Goal: Transaction & Acquisition: Purchase product/service

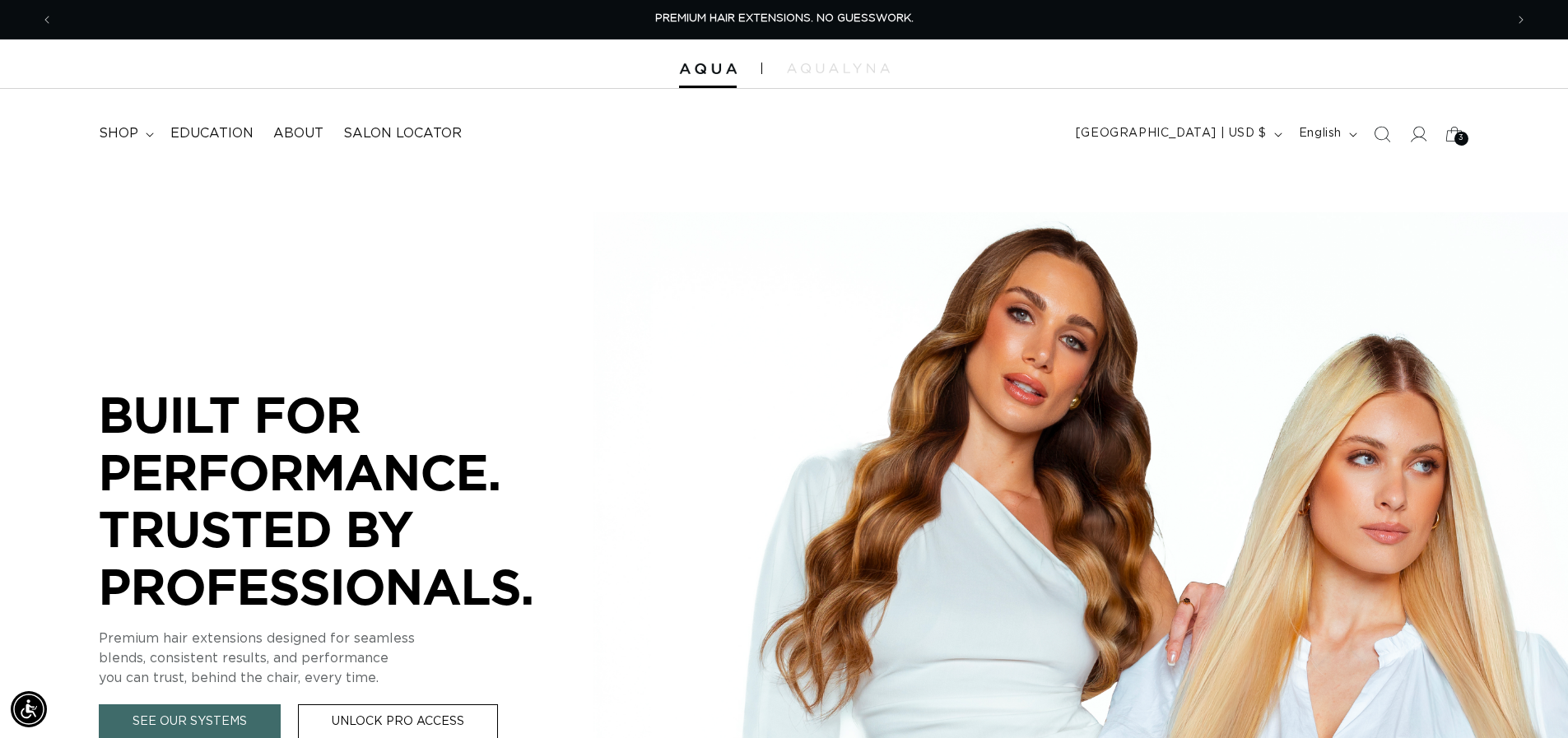
click at [1419, 137] on icon at bounding box center [1418, 134] width 17 height 17
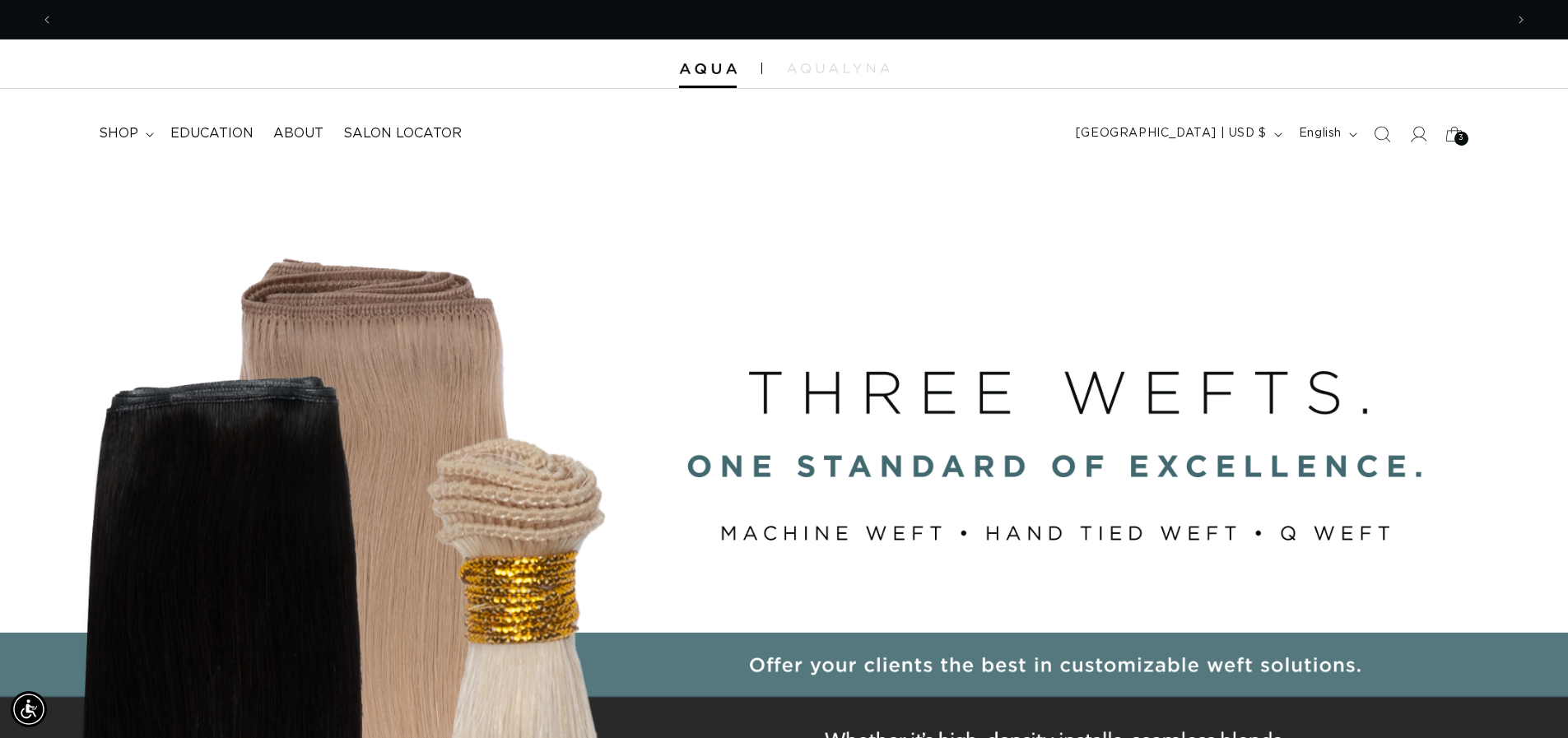
scroll to position [0, 1451]
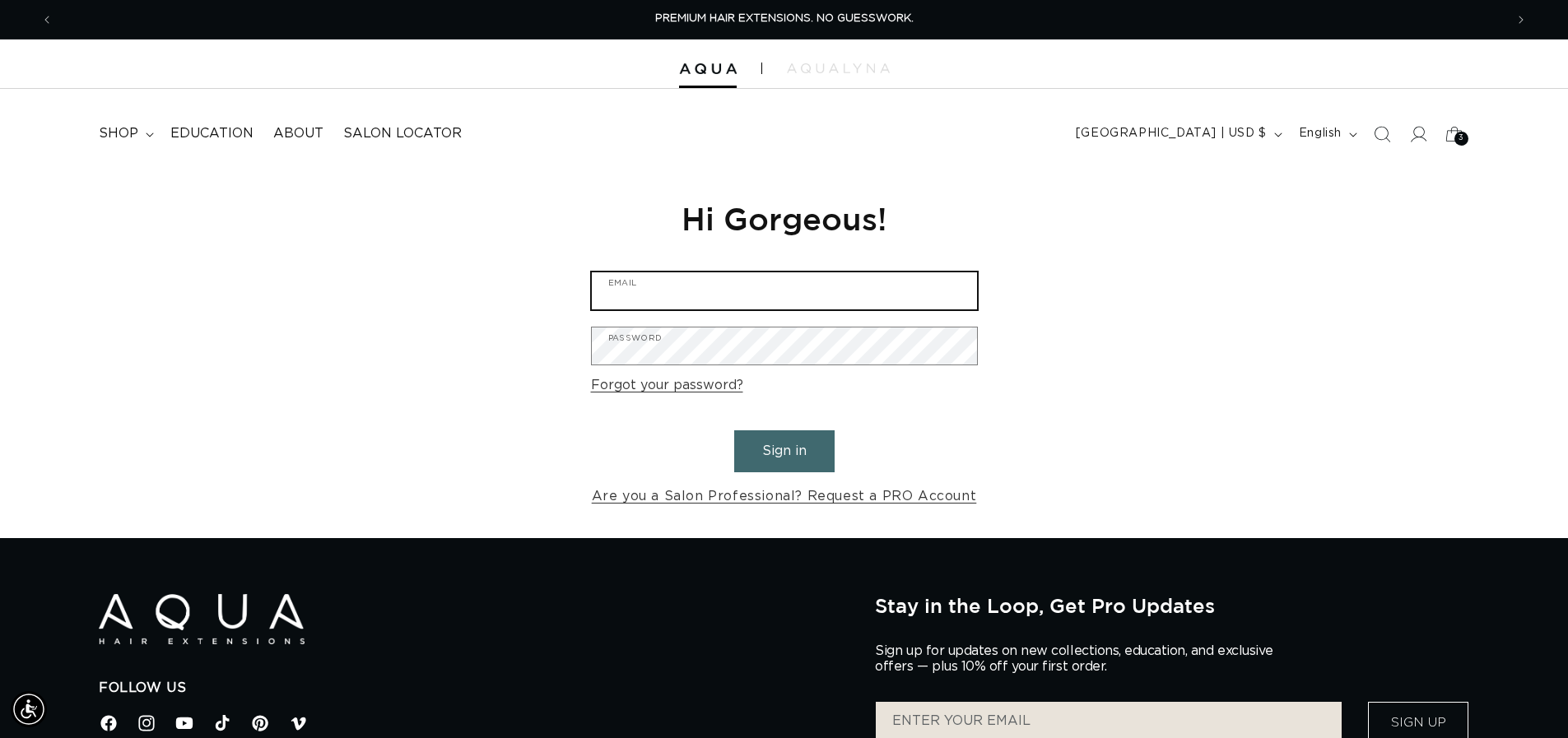
type input "shay.prator@gmail.com"
drag, startPoint x: 785, startPoint y: 446, endPoint x: 777, endPoint y: 442, distance: 8.9
click at [783, 446] on button "Sign in" at bounding box center [784, 451] width 101 height 42
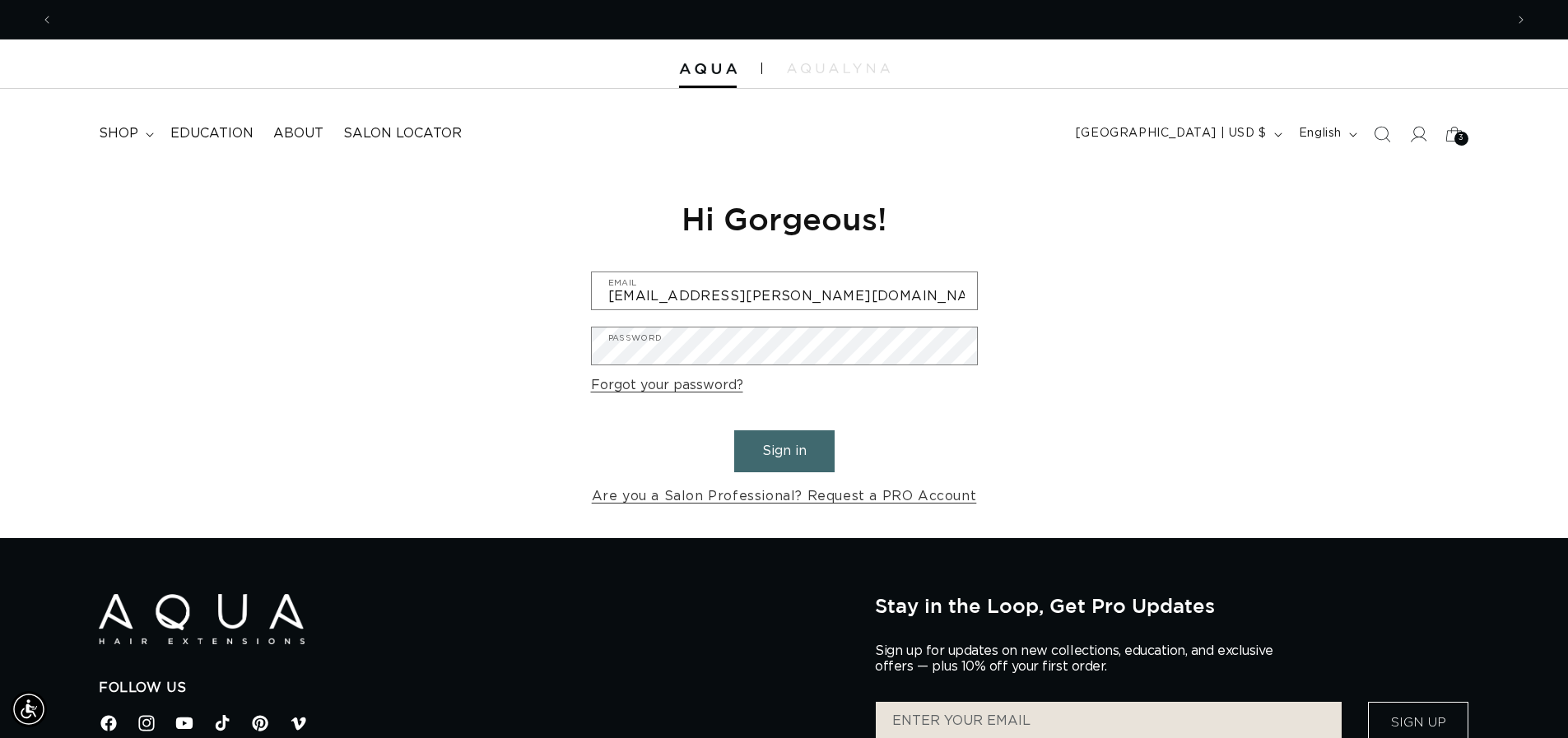
scroll to position [0, 1451]
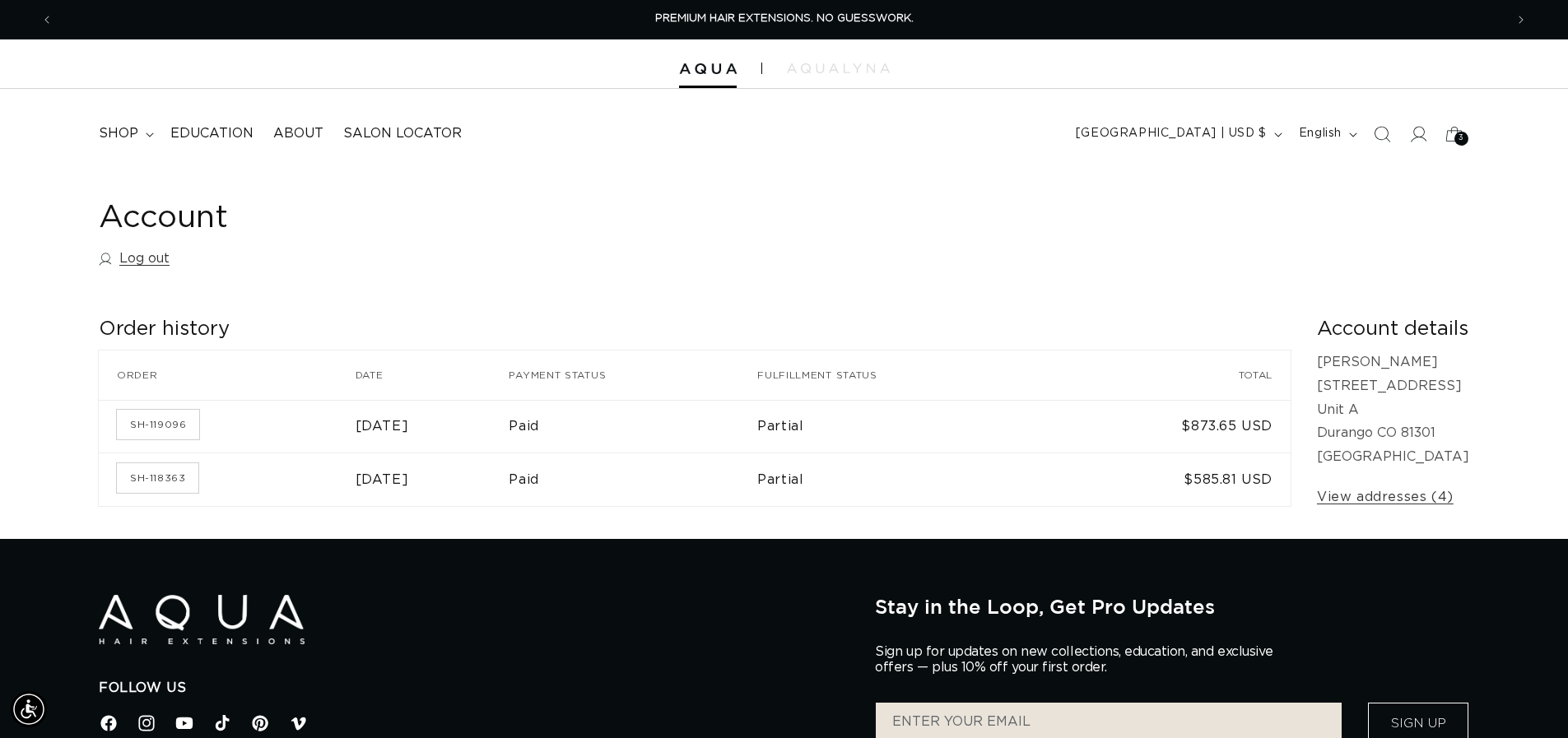
click at [1459, 139] on span "3" at bounding box center [1461, 138] width 6 height 14
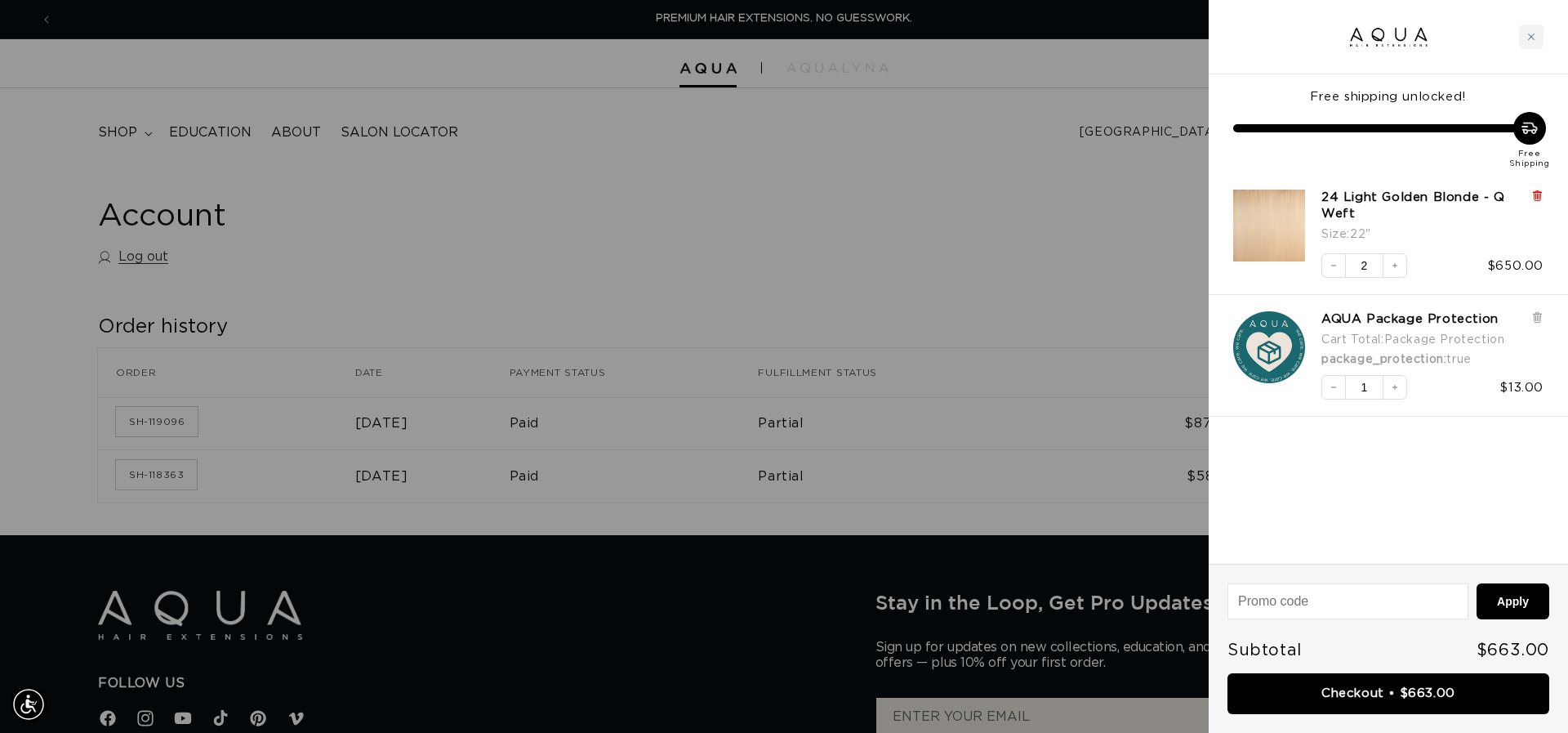
click at [1540, 198] on icon at bounding box center [1537, 196] width 7 height 8
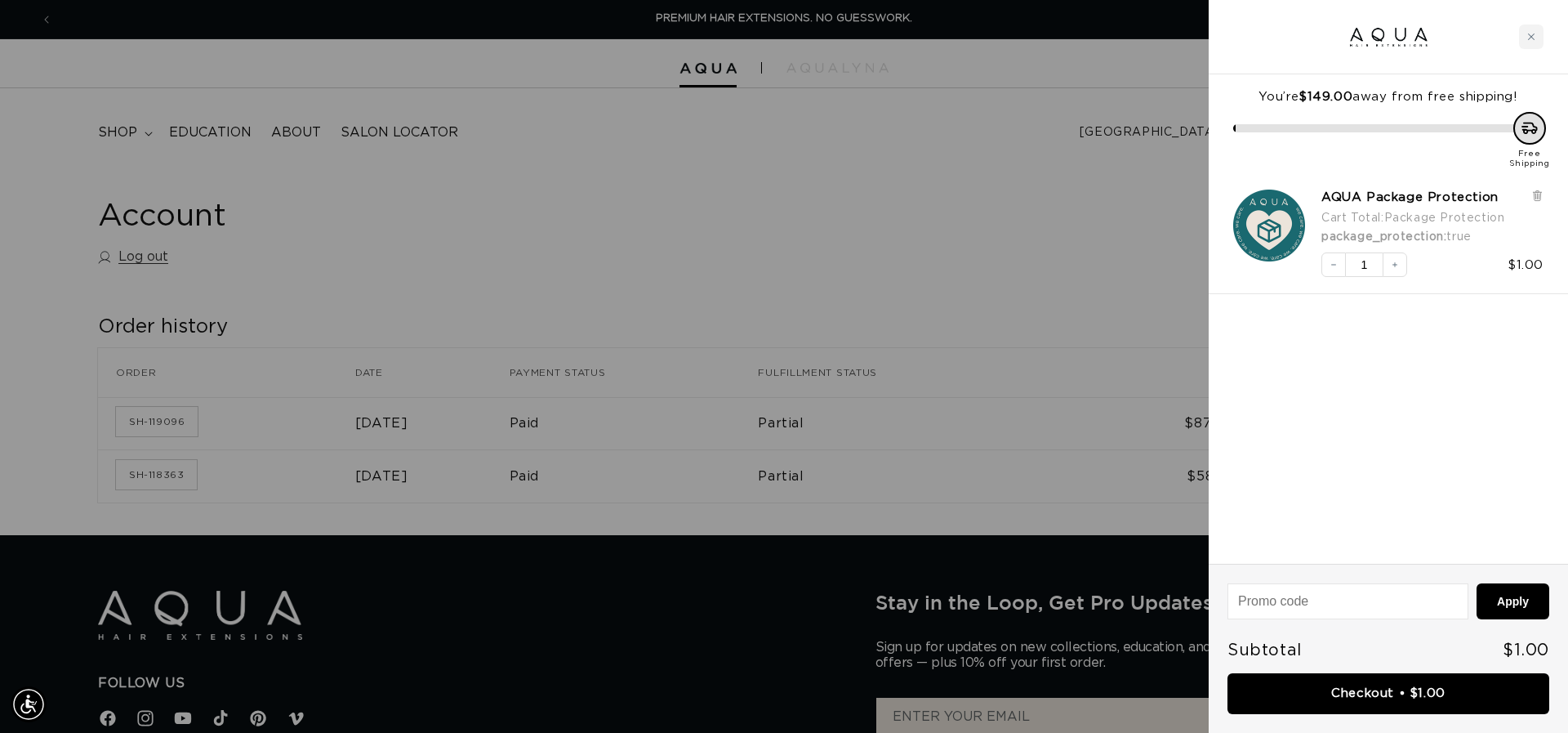
click at [873, 276] on div at bounding box center [784, 366] width 1568 height 733
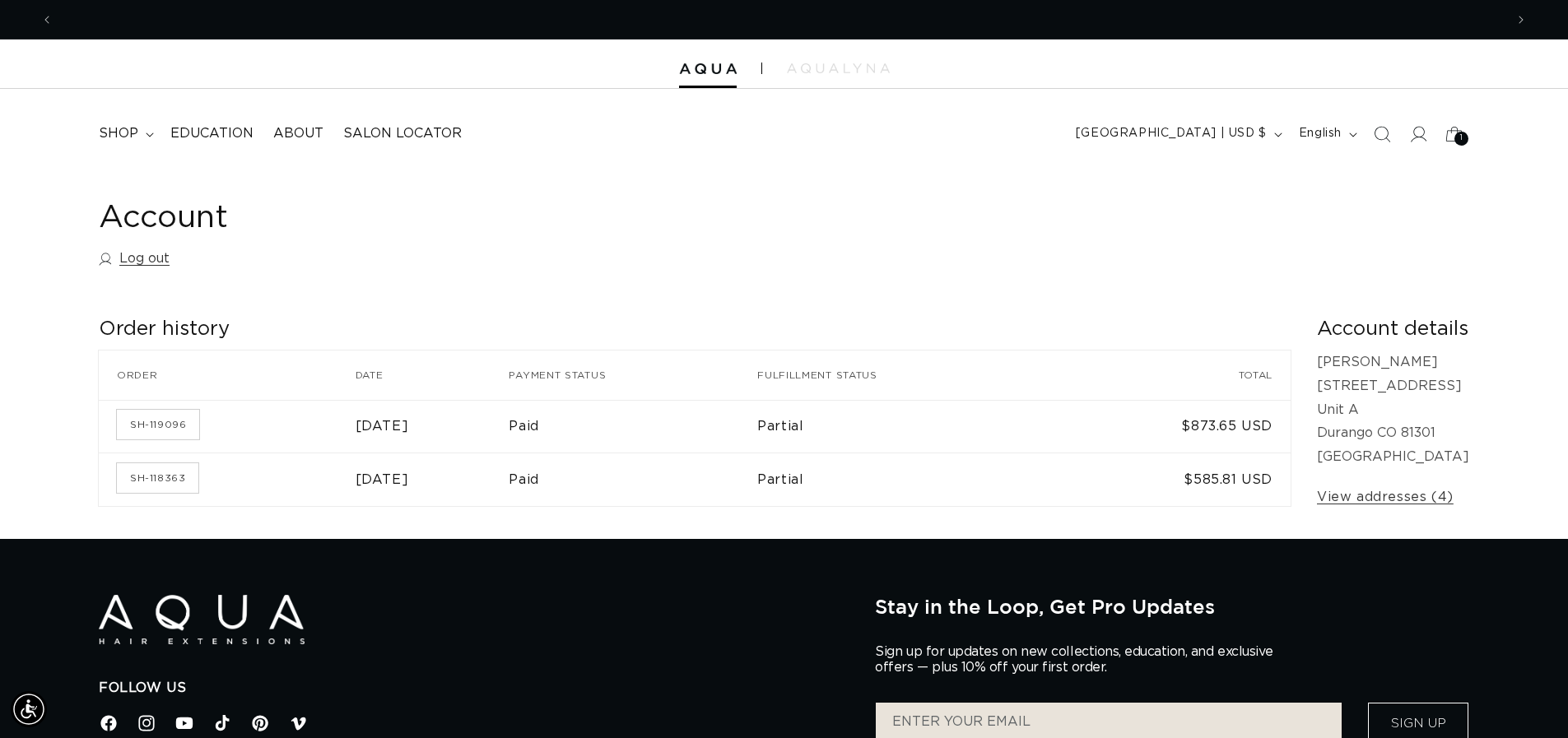
scroll to position [0, 1451]
click at [144, 130] on summary "shop" at bounding box center [124, 134] width 71 height 37
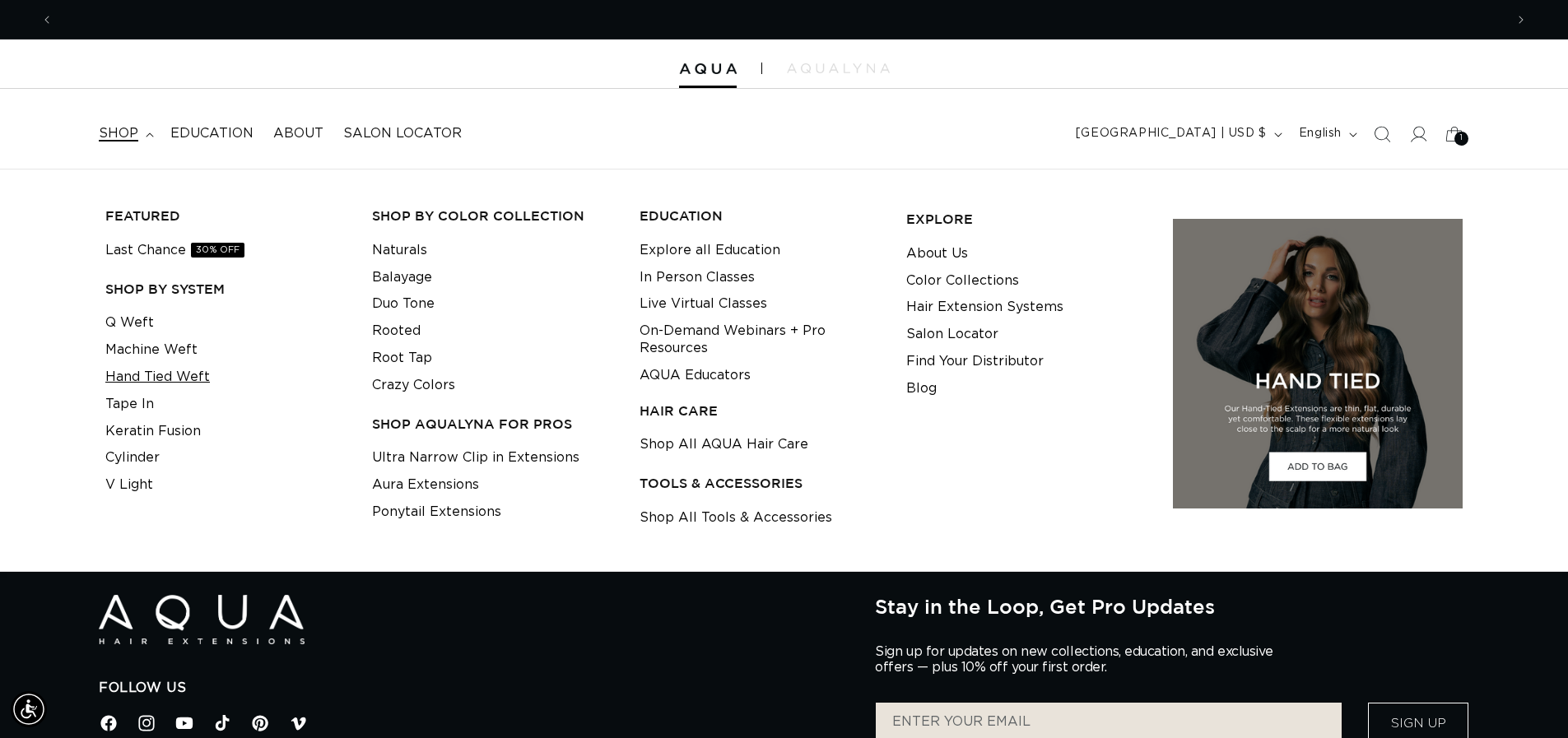
scroll to position [0, 2903]
click at [127, 325] on link "Q Weft" at bounding box center [130, 323] width 49 height 27
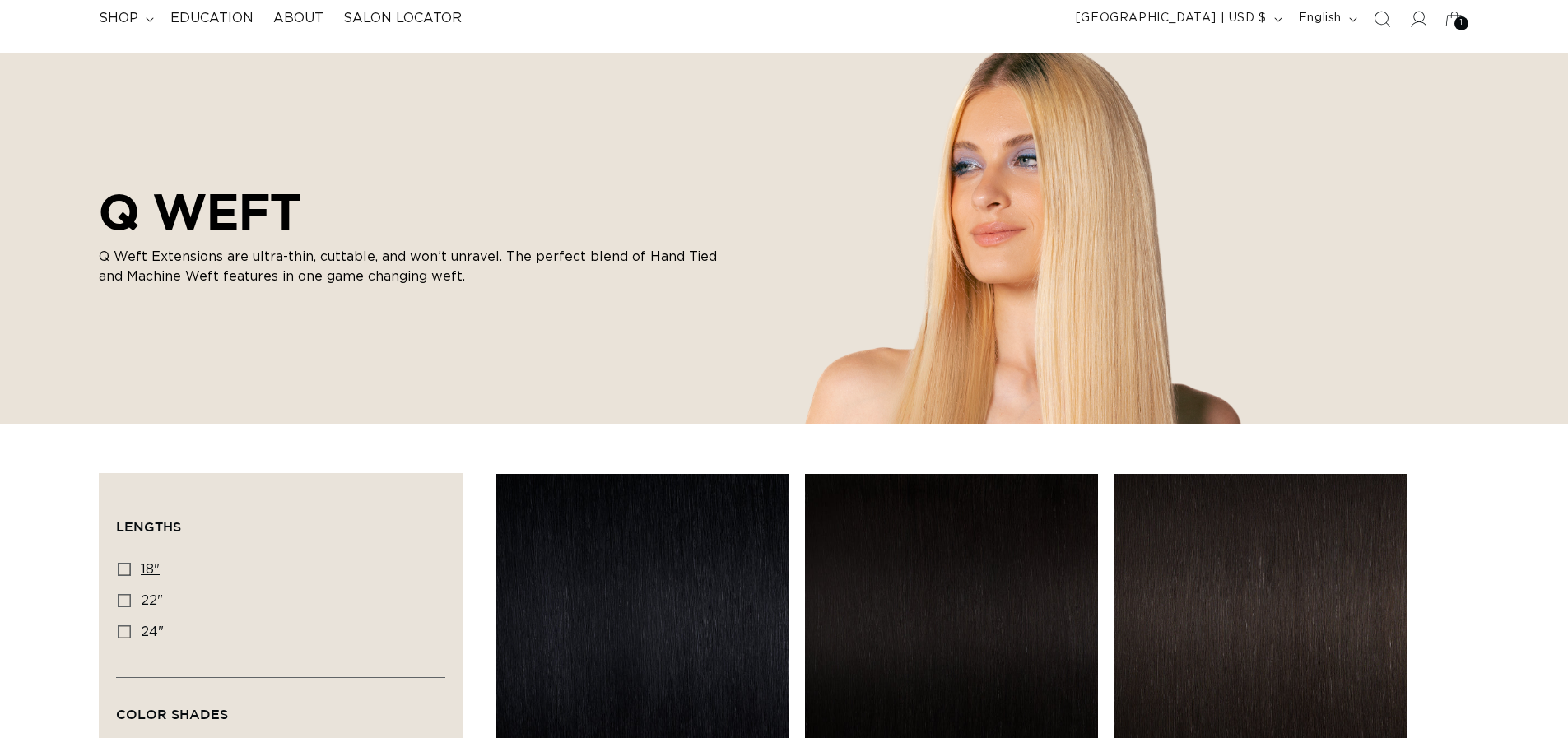
scroll to position [247, 0]
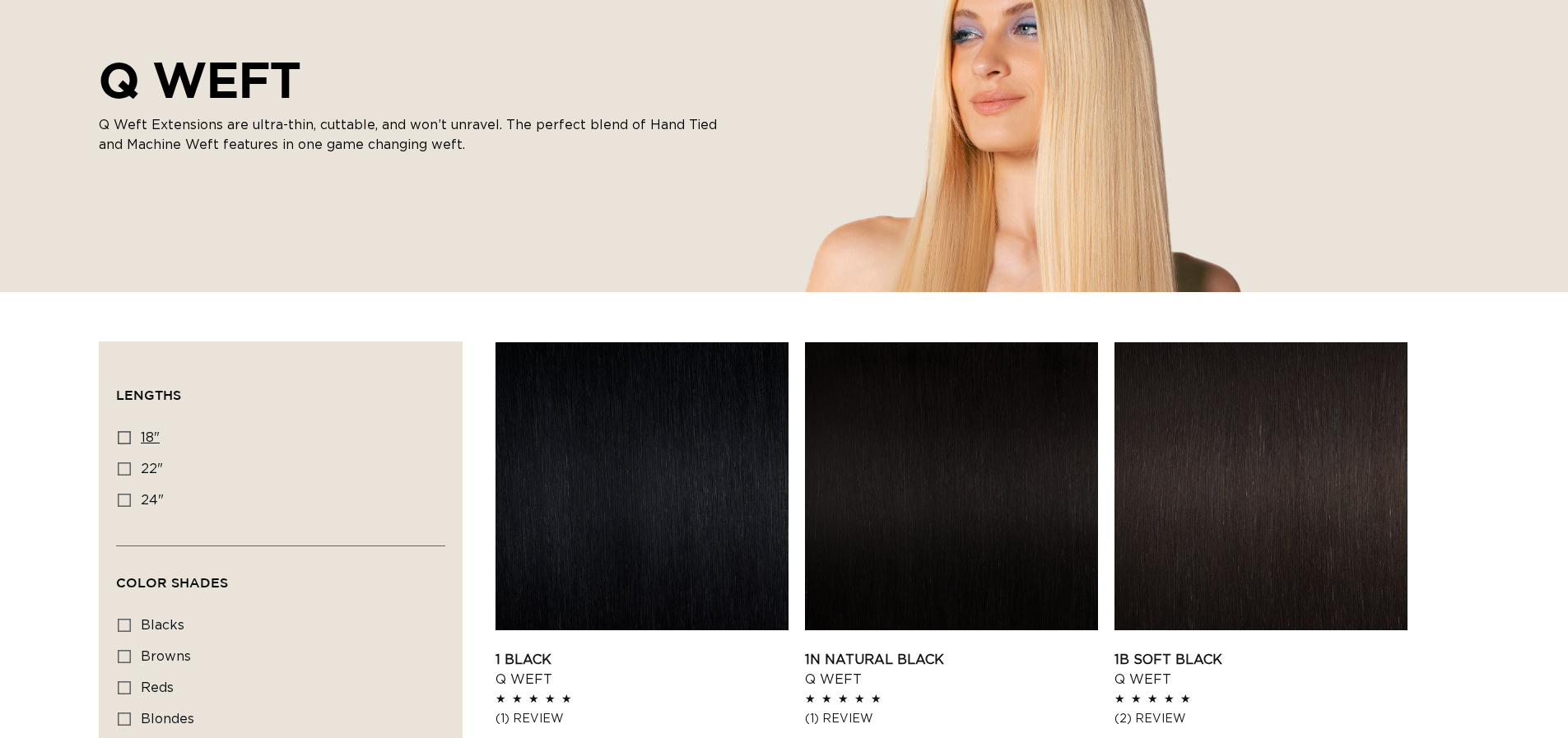
click at [123, 437] on icon at bounding box center [123, 437] width 13 height 13
click at [123, 437] on input "18" 18" (5 products)" at bounding box center [123, 437] width 13 height 13
checkbox input "true"
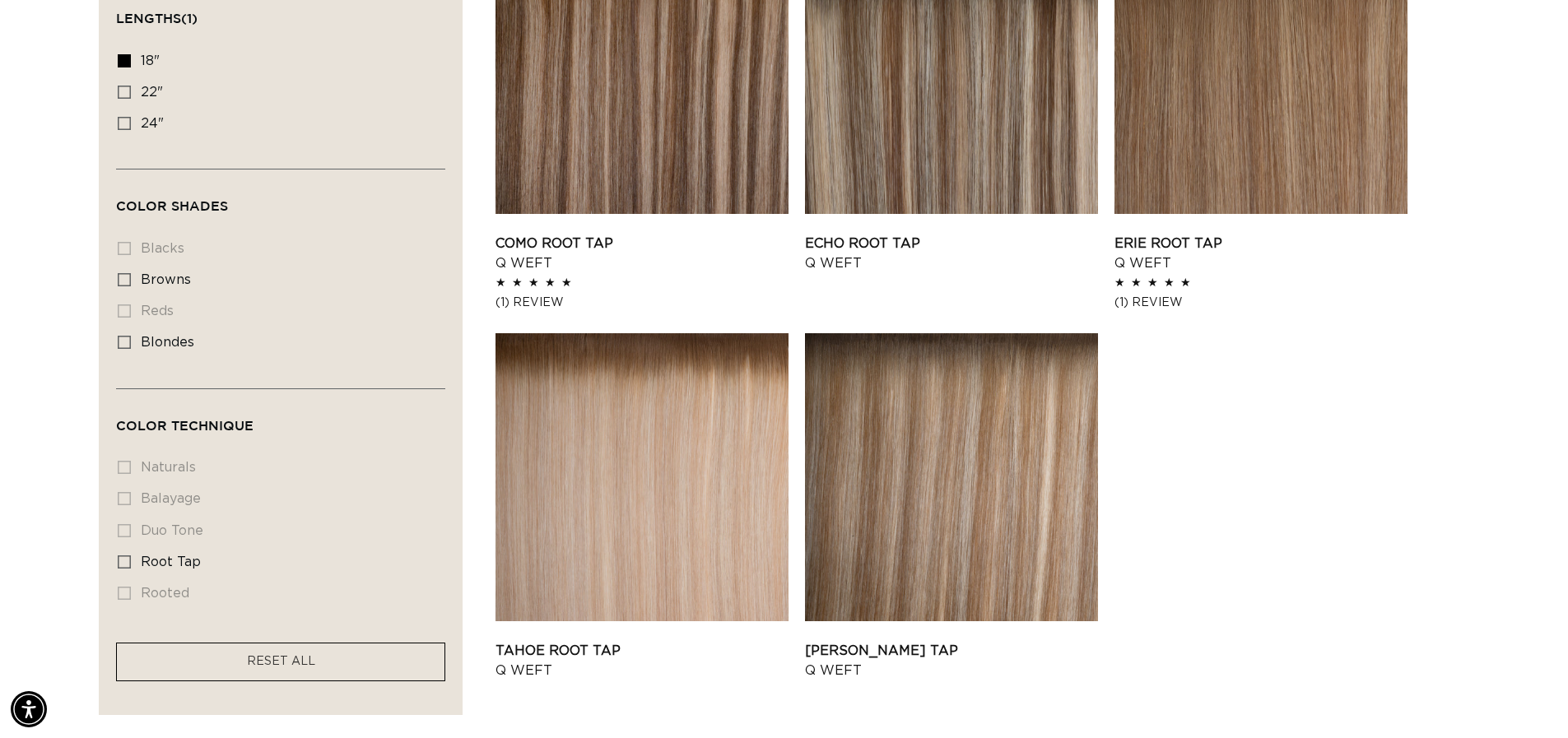
scroll to position [658, 0]
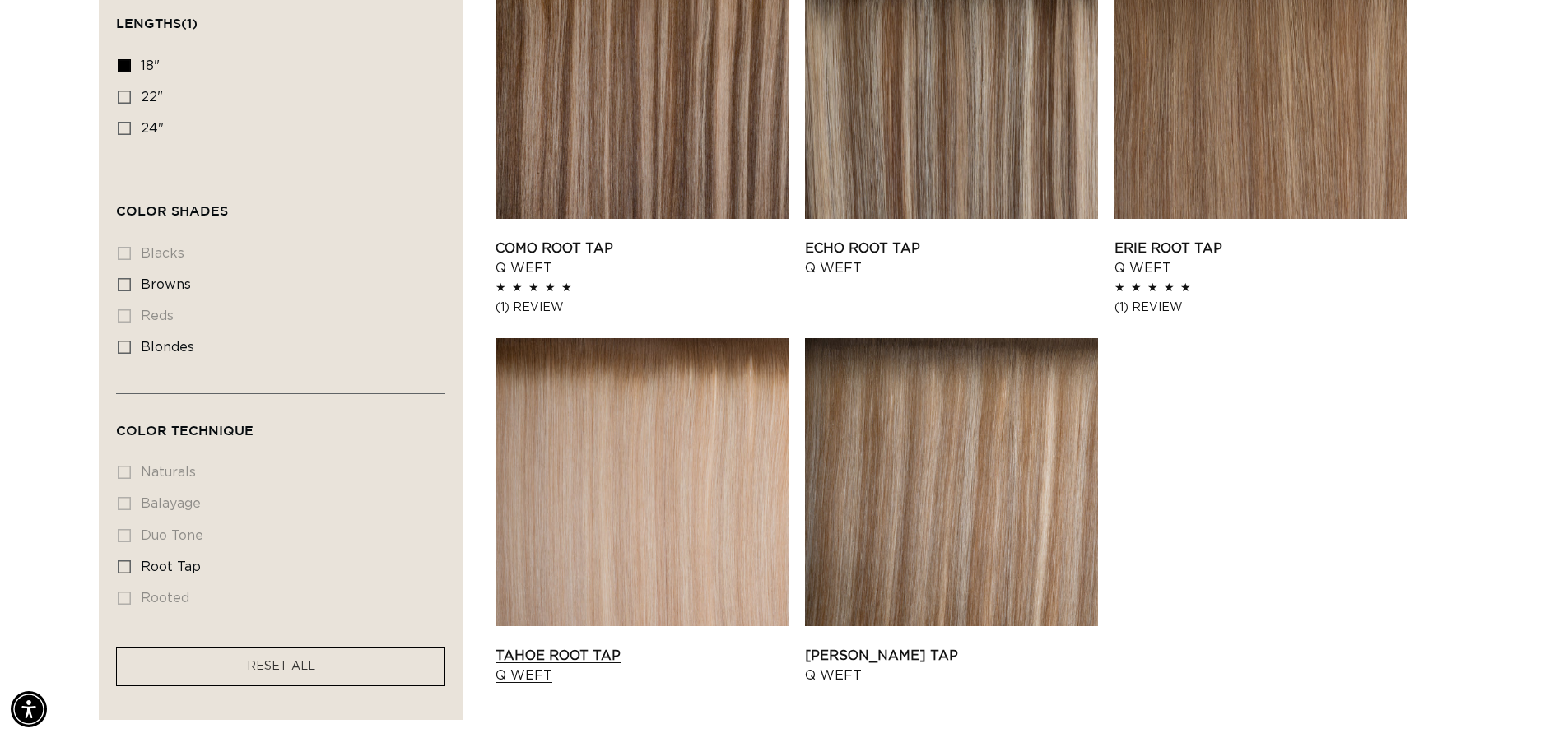
click at [601, 646] on link "Tahoe Root Tap Q Weft" at bounding box center [641, 666] width 293 height 39
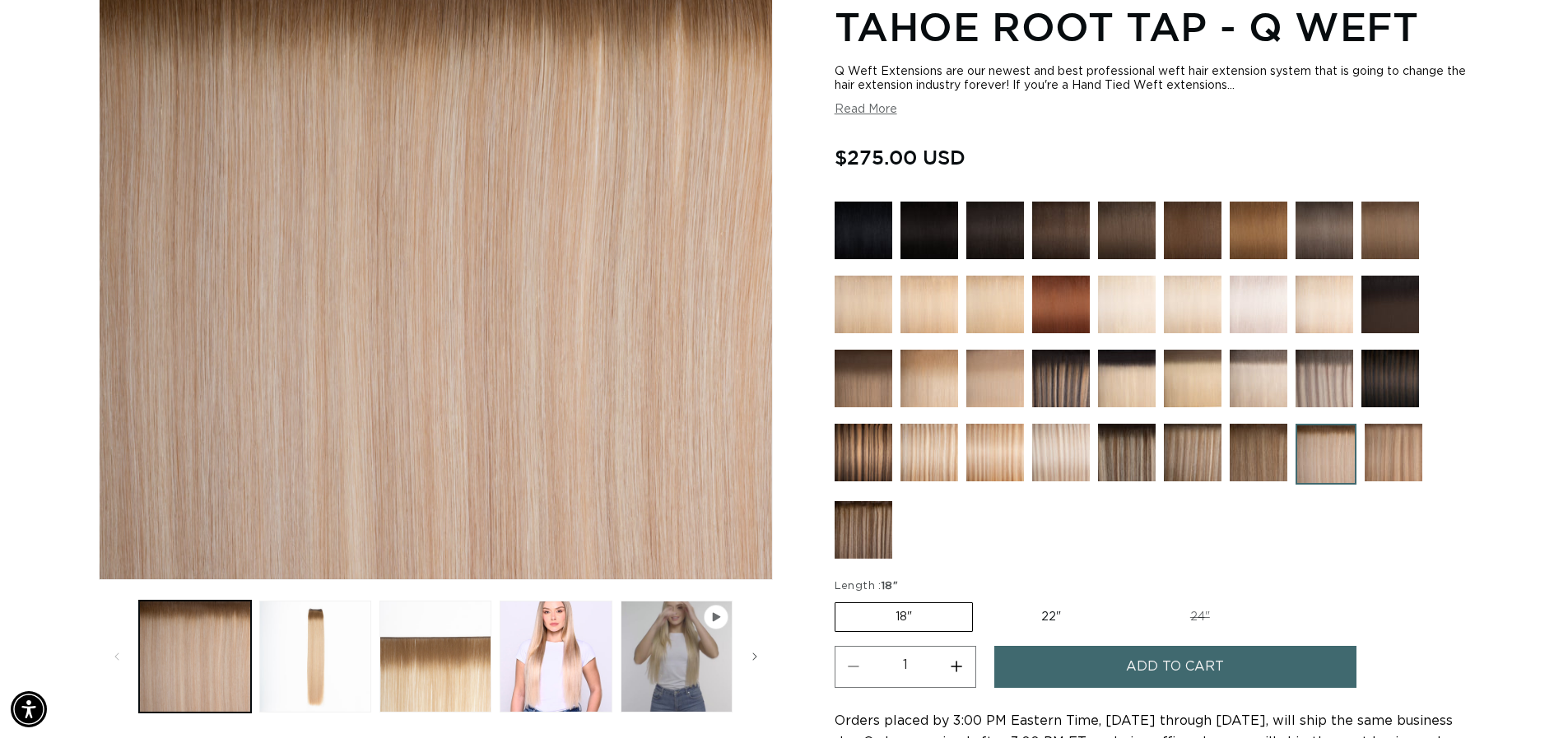
scroll to position [0, 2903]
click at [935, 309] on img at bounding box center [929, 304] width 58 height 58
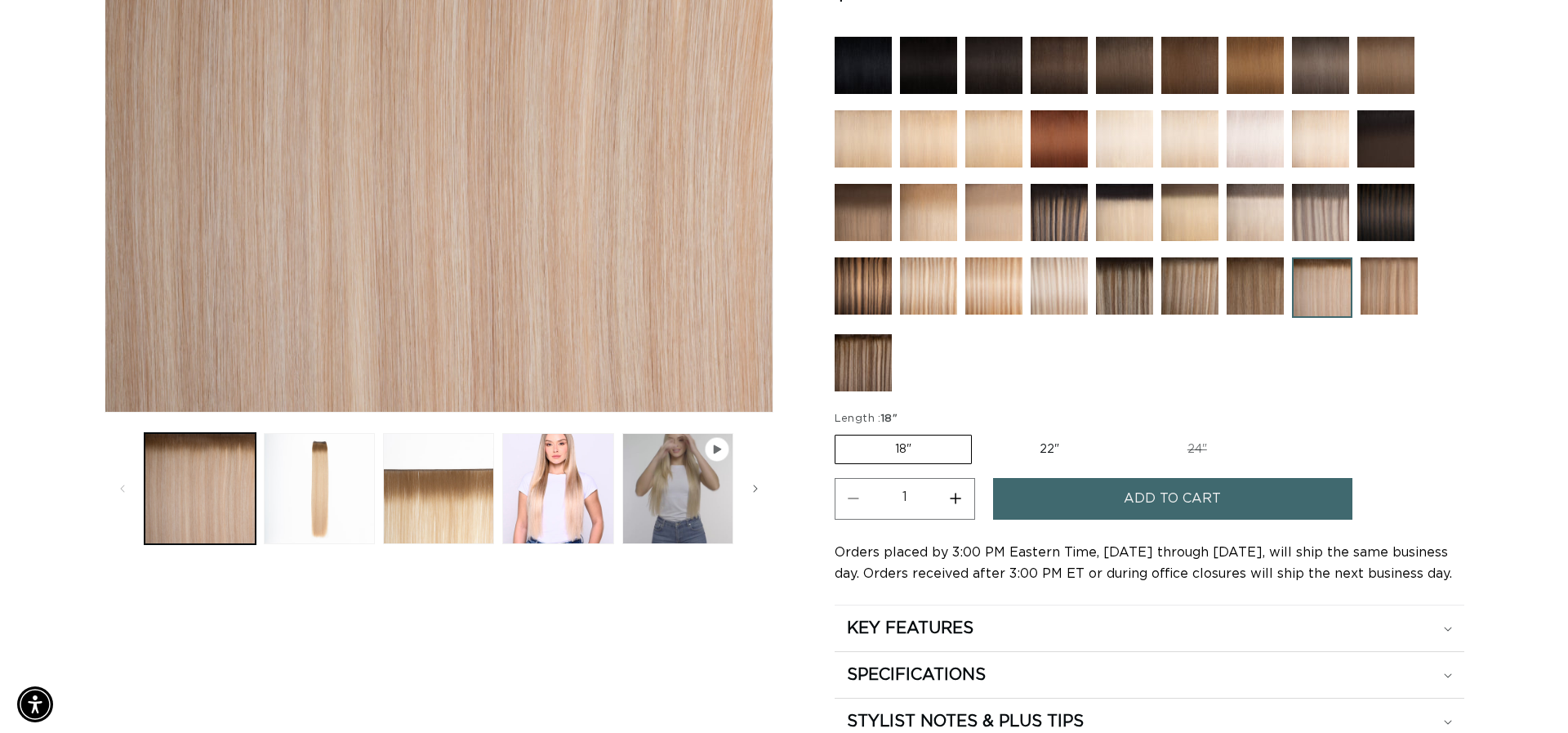
scroll to position [0, 1440]
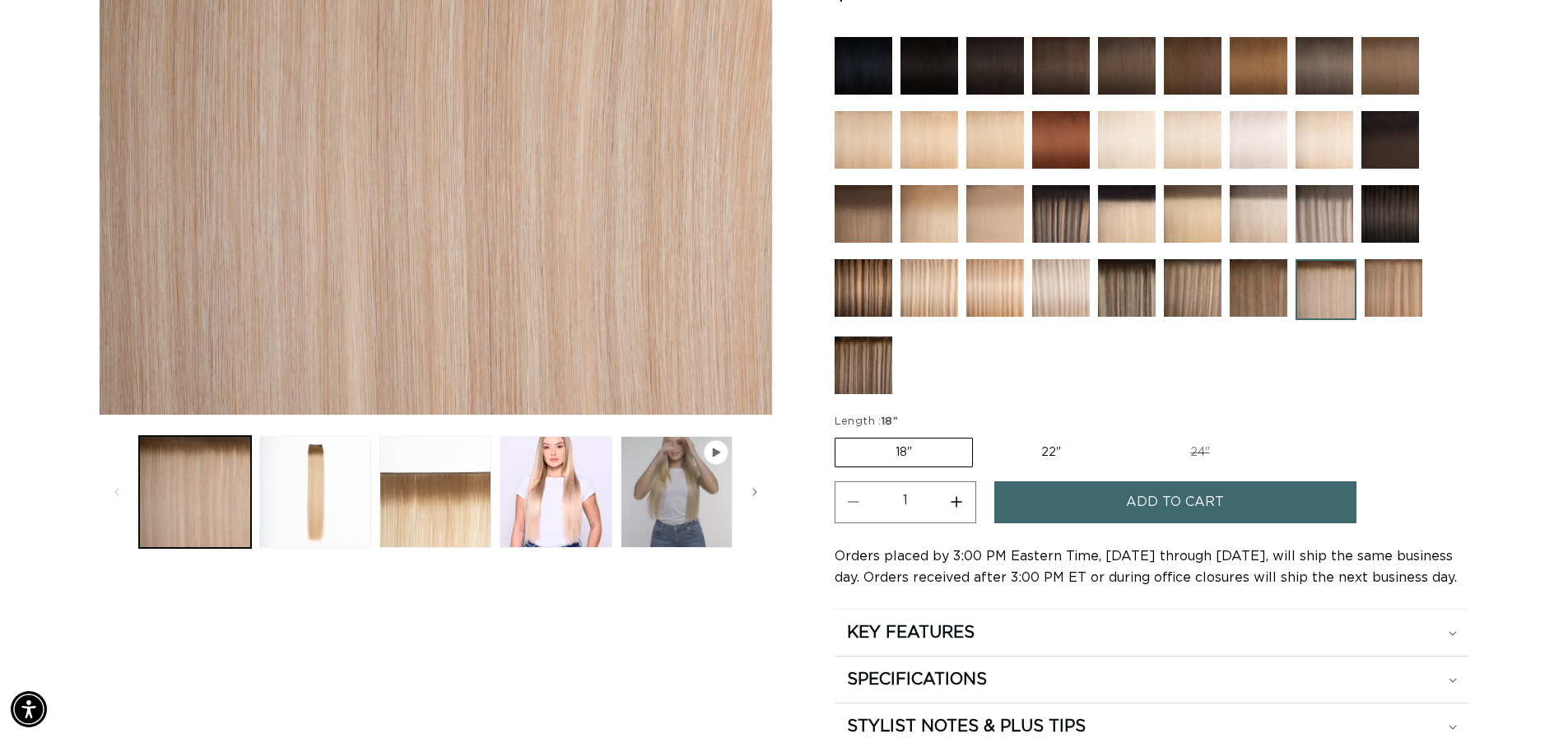
click at [953, 502] on button "Increase quantity for Tahoe Root Tap - Q Weft" at bounding box center [957, 502] width 37 height 42
type input "2"
click at [1059, 508] on button "Add to cart" at bounding box center [1175, 502] width 362 height 42
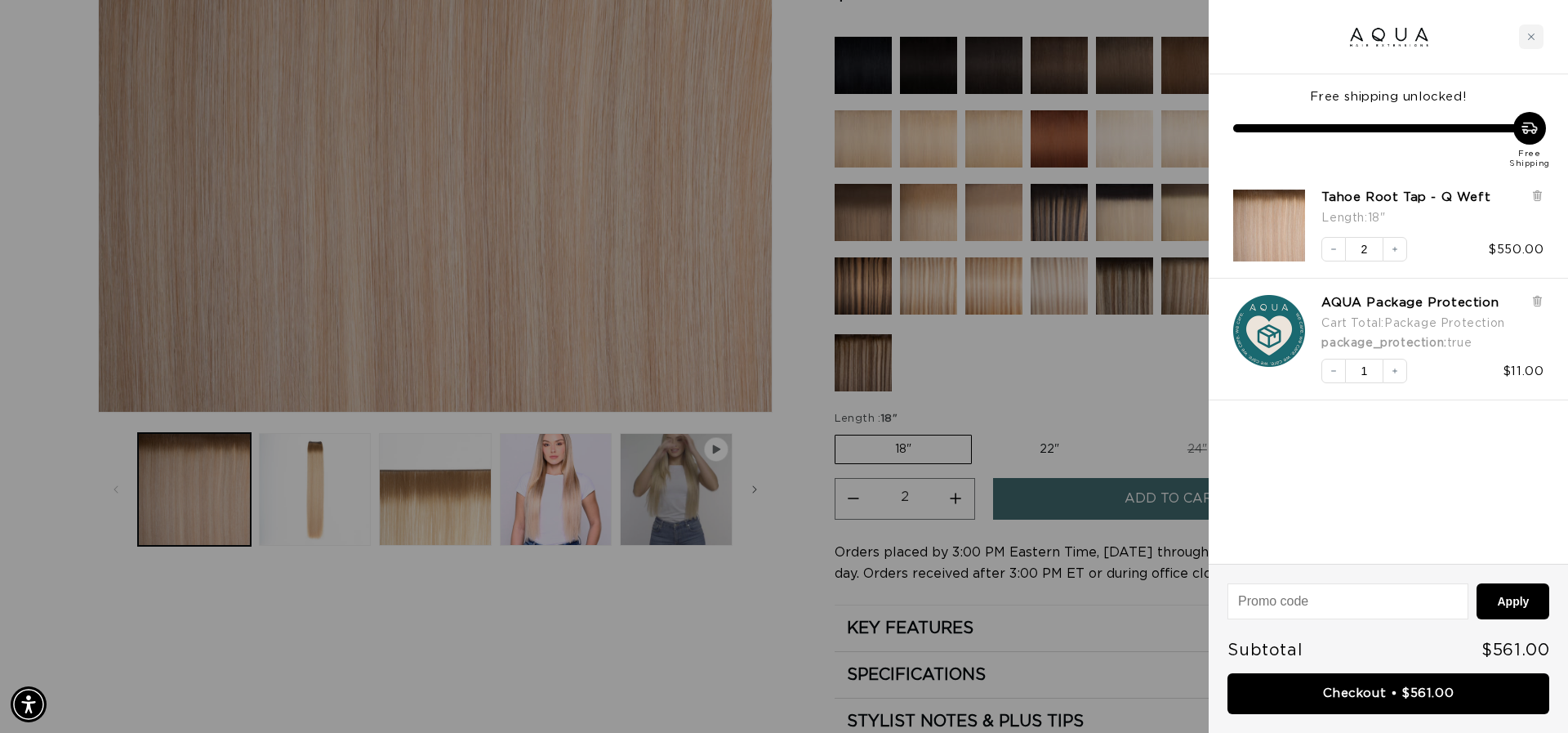
scroll to position [0, 2904]
click at [1381, 691] on link "Checkout • $561.00" at bounding box center [1387, 694] width 322 height 42
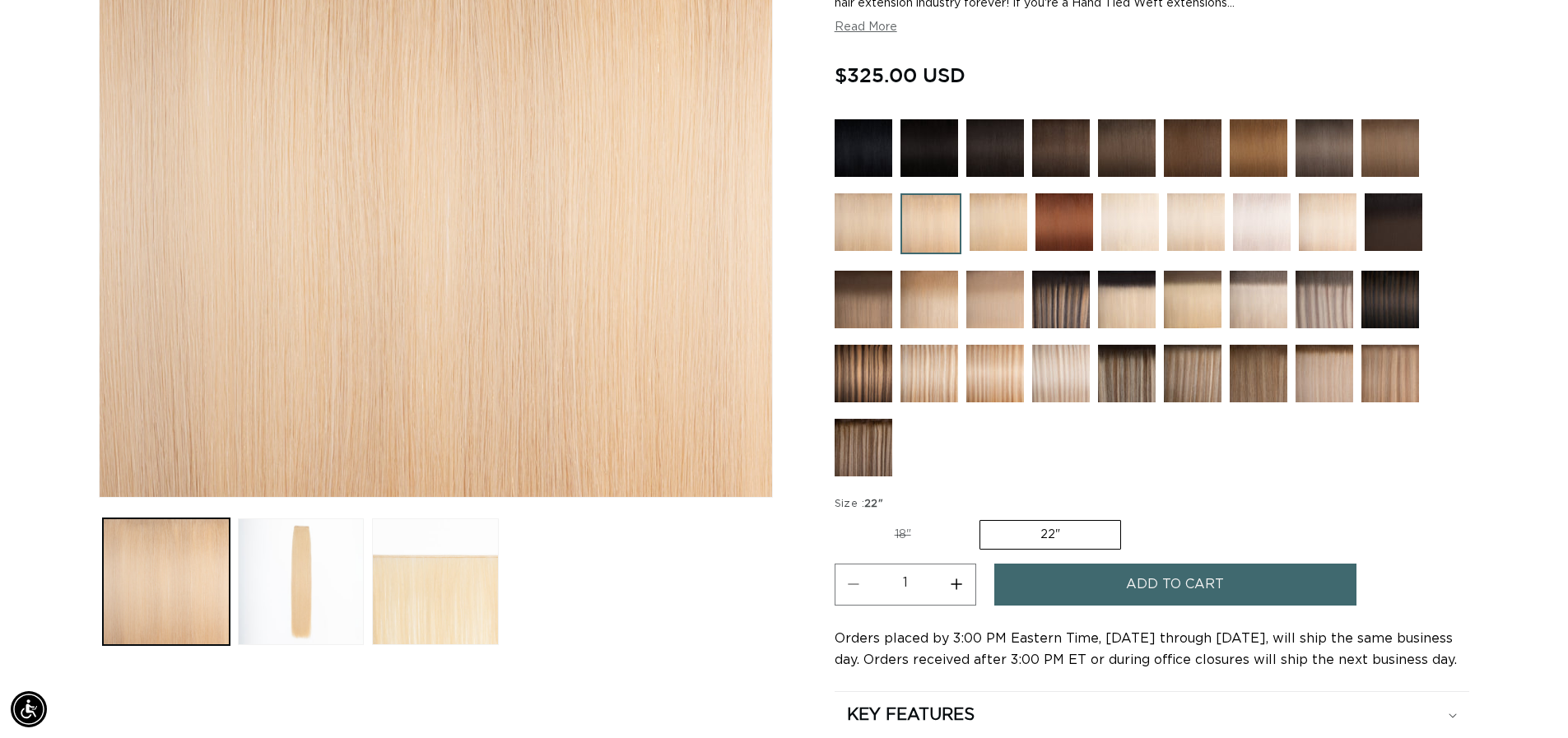
scroll to position [0, 1451]
